Goal: Check status: Check status

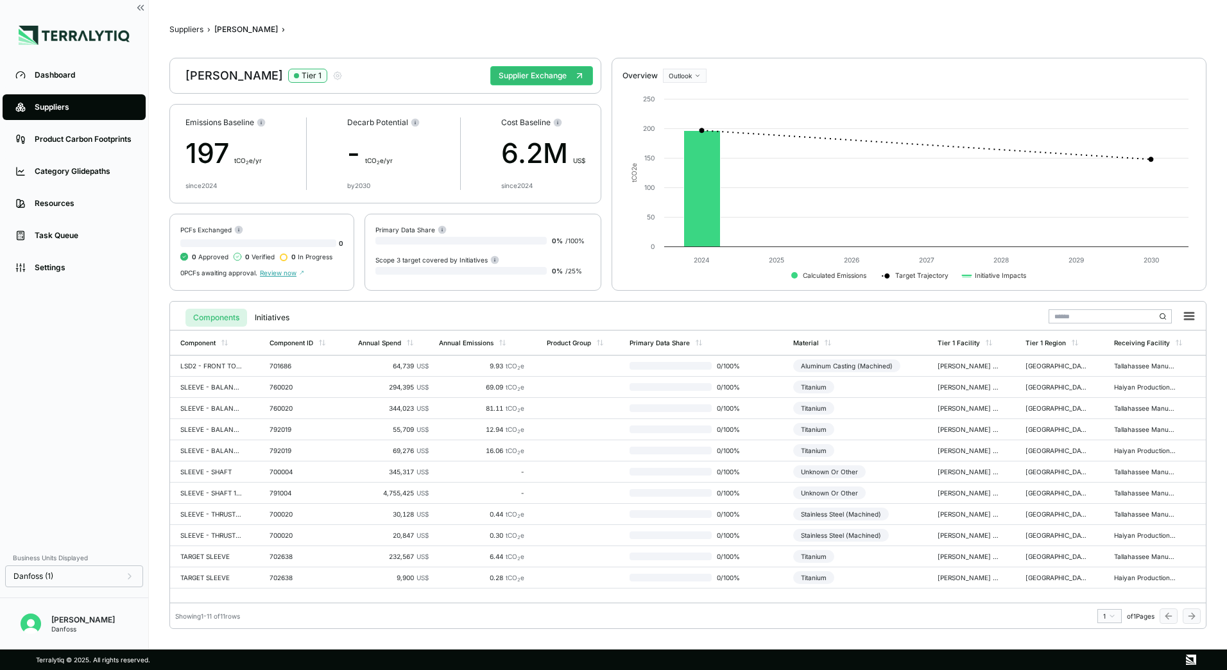
click at [307, 221] on div "PCFs Exchanged 0 0 Approved 0 Verified 0 In Progress 0 PCFs awaiting approval. …" at bounding box center [261, 252] width 185 height 77
